Goal: Task Accomplishment & Management: Manage account settings

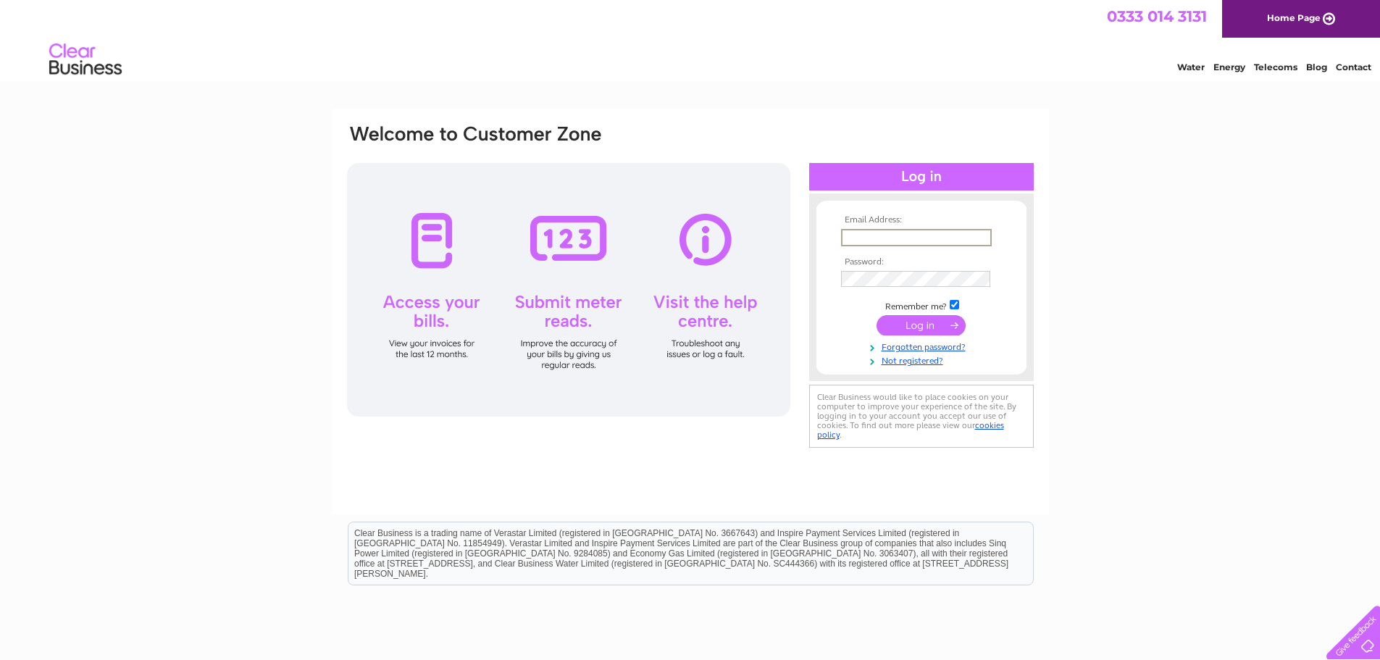
click at [845, 240] on input "text" at bounding box center [916, 237] width 151 height 17
type input "[EMAIL_ADDRESS][DOMAIN_NAME]"
click at [924, 313] on td at bounding box center [921, 325] width 168 height 28
click at [918, 322] on input "submit" at bounding box center [920, 324] width 89 height 20
